Goal: Transaction & Acquisition: Book appointment/travel/reservation

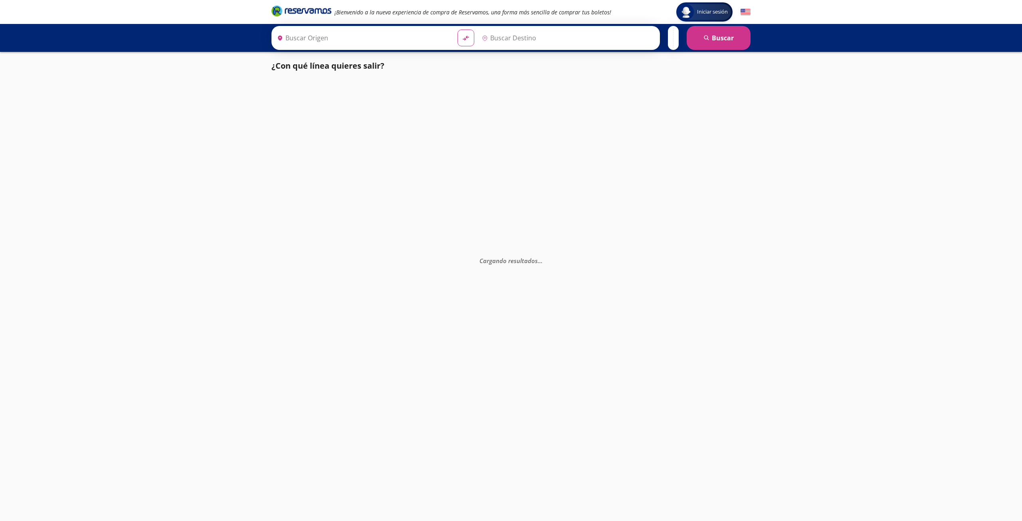
type input "[GEOGRAPHIC_DATA], [GEOGRAPHIC_DATA]"
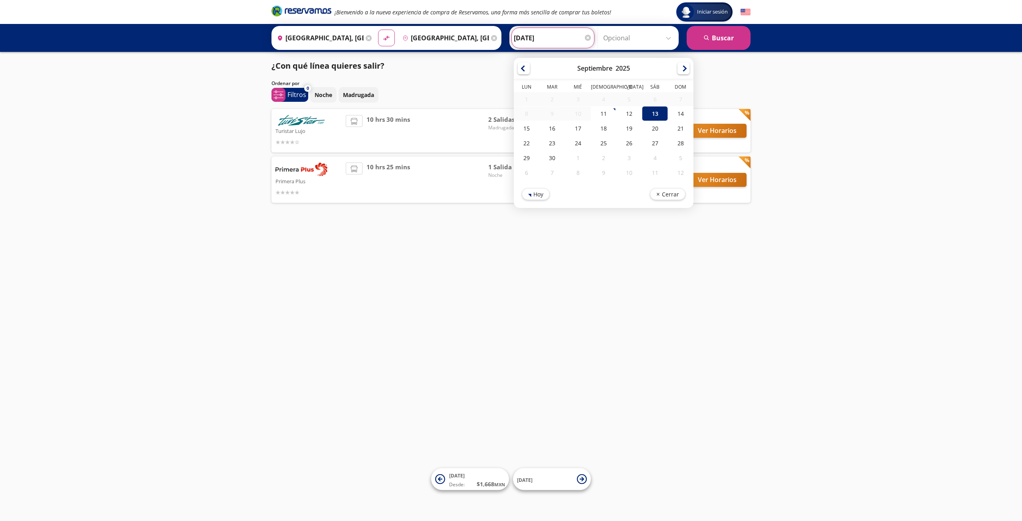
click at [546, 36] on input "[DATE]" at bounding box center [553, 38] width 78 height 20
click at [636, 115] on div "12" at bounding box center [630, 113] width 26 height 15
type input "[DATE]"
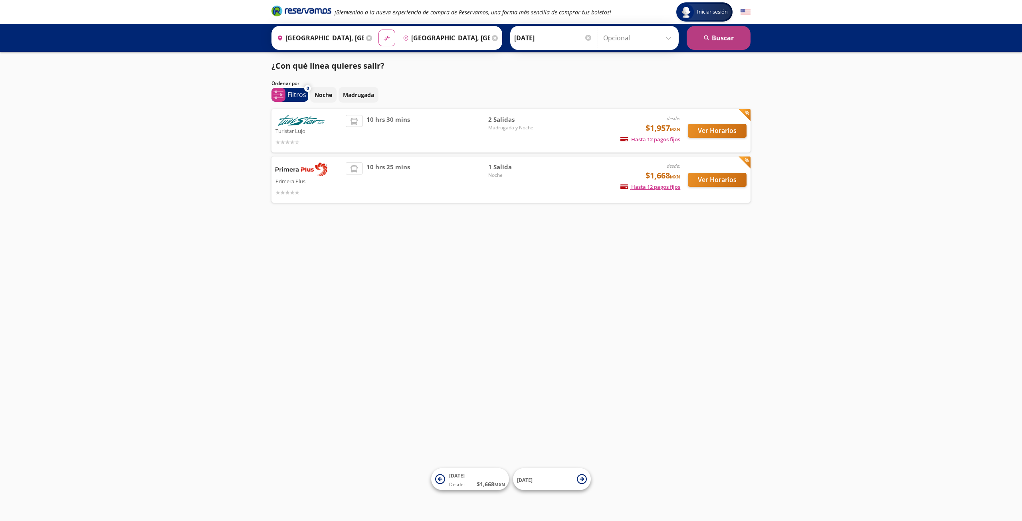
click at [713, 36] on button "search [GEOGRAPHIC_DATA]" at bounding box center [719, 38] width 64 height 24
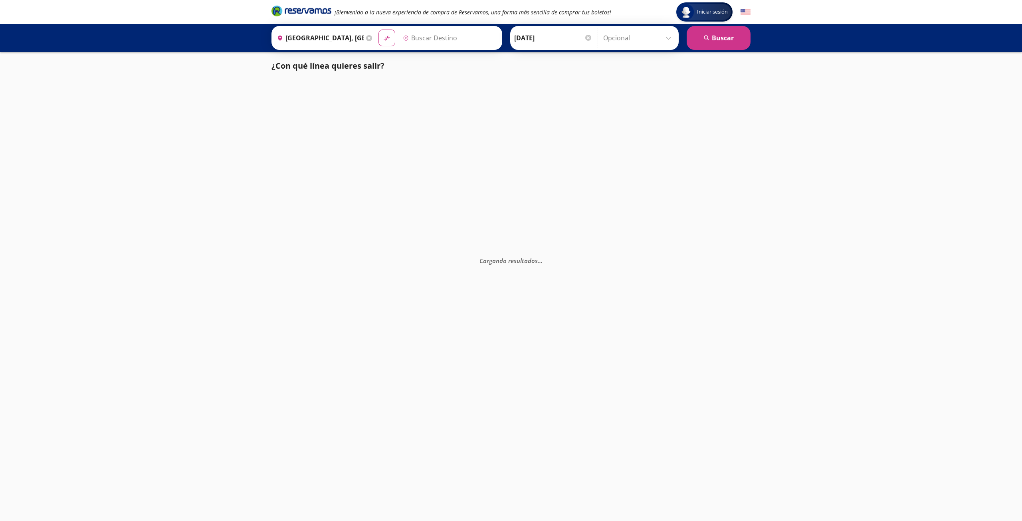
type input "[GEOGRAPHIC_DATA], [GEOGRAPHIC_DATA]"
